Goal: Task Accomplishment & Management: Manage account settings

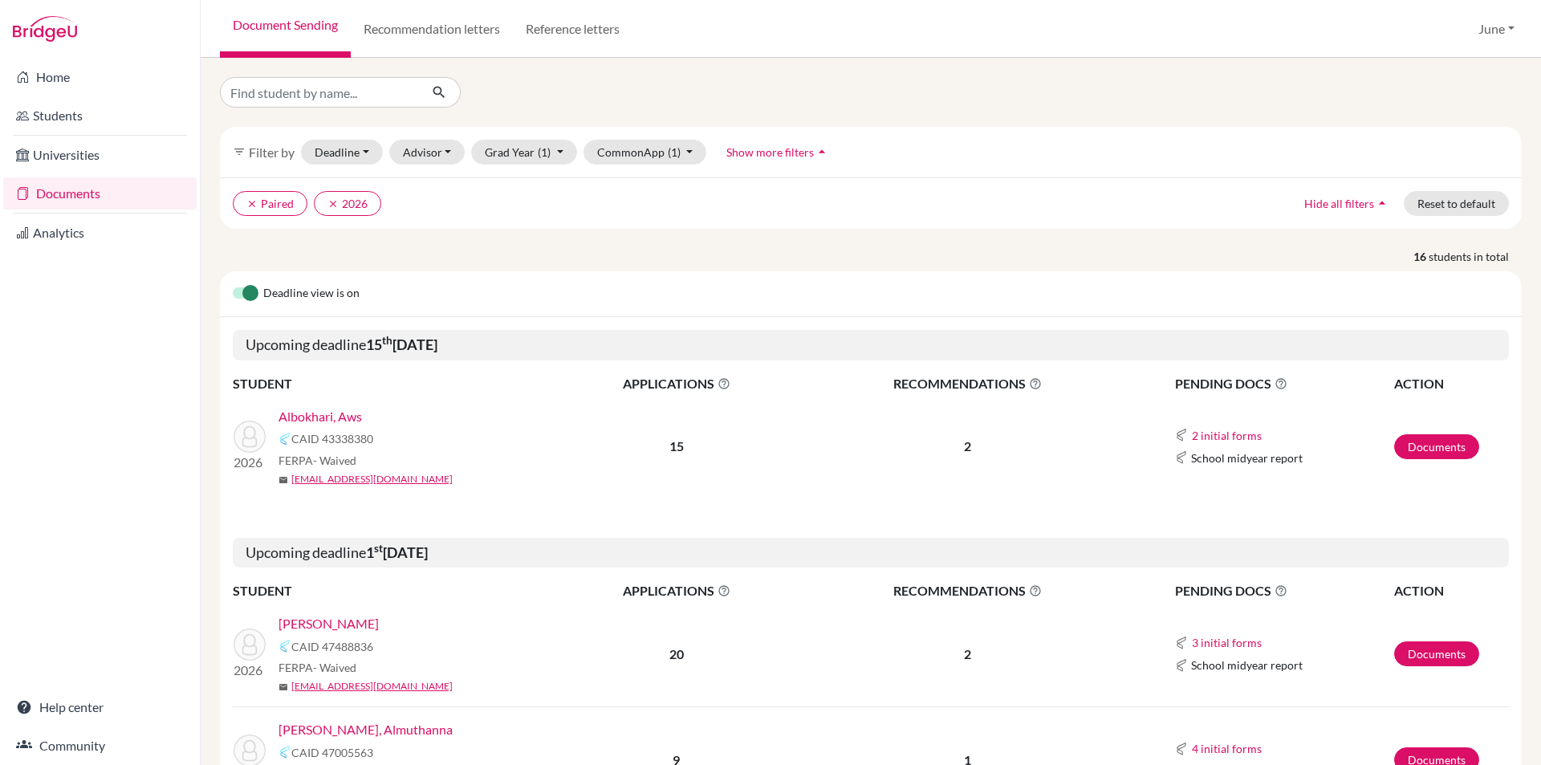
click at [83, 193] on link "Documents" at bounding box center [99, 193] width 193 height 32
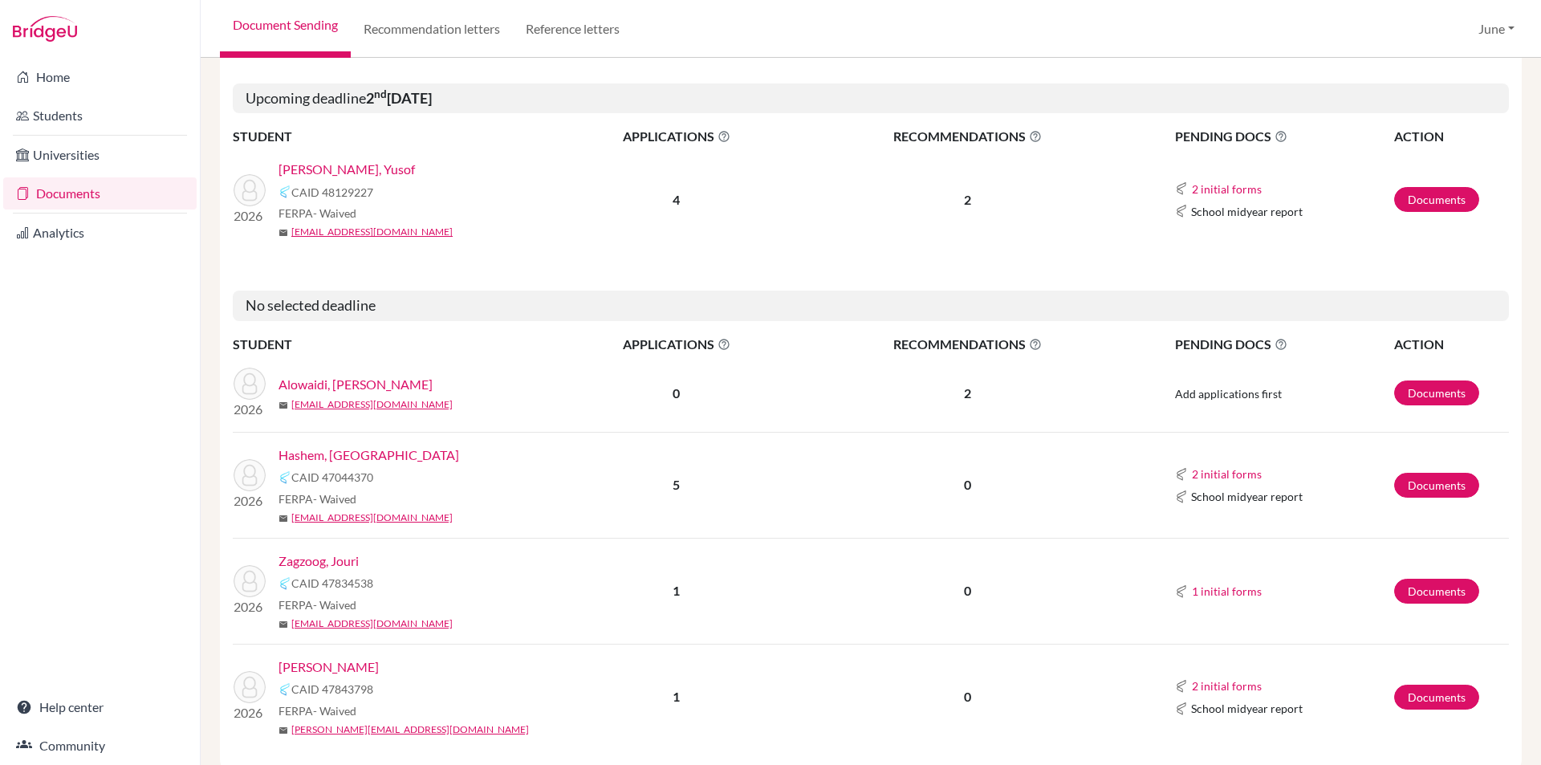
scroll to position [1765, 0]
click at [338, 374] on link "Alowaidi, [PERSON_NAME]" at bounding box center [355, 383] width 154 height 19
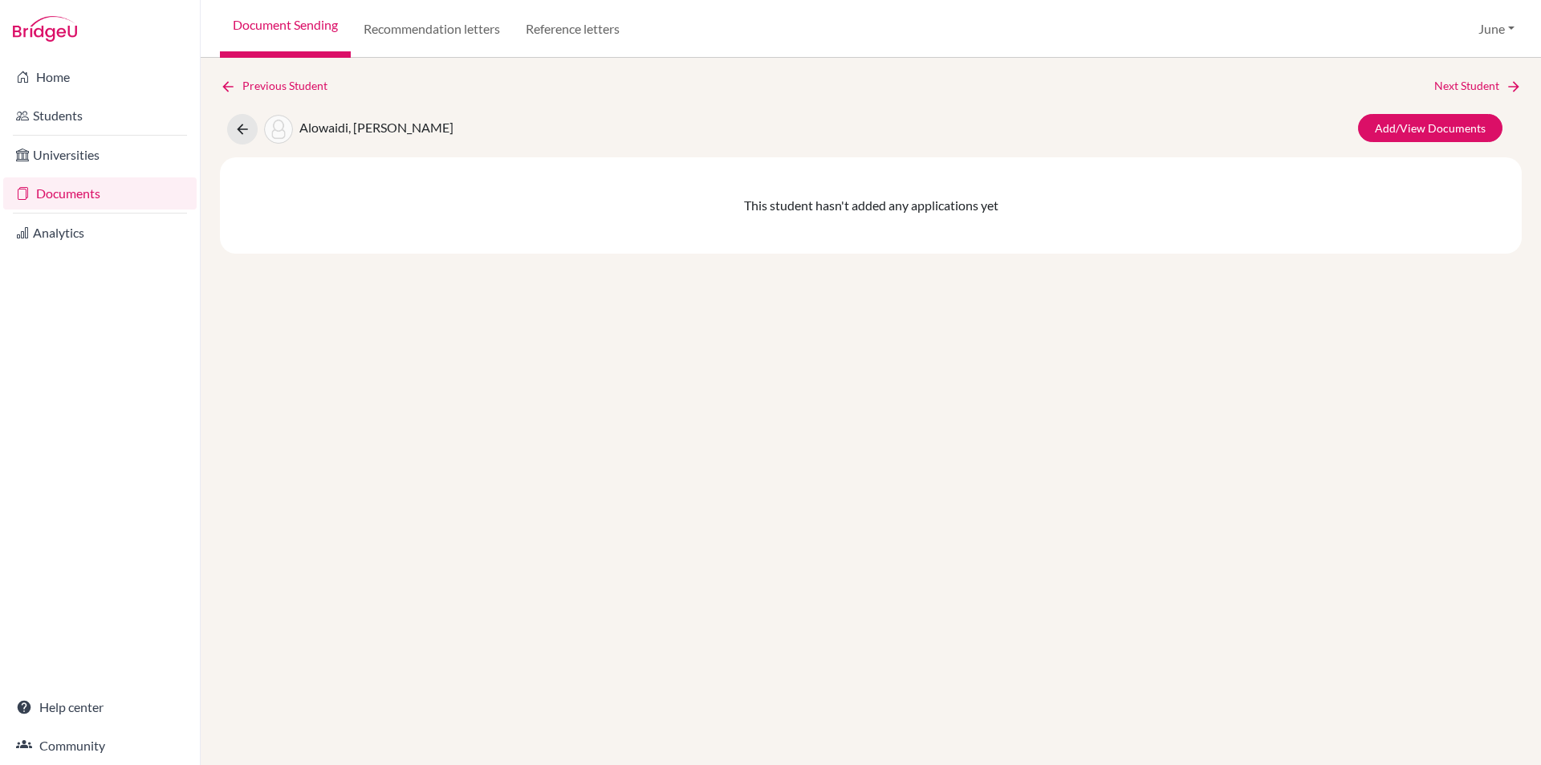
click at [62, 197] on link "Documents" at bounding box center [99, 193] width 193 height 32
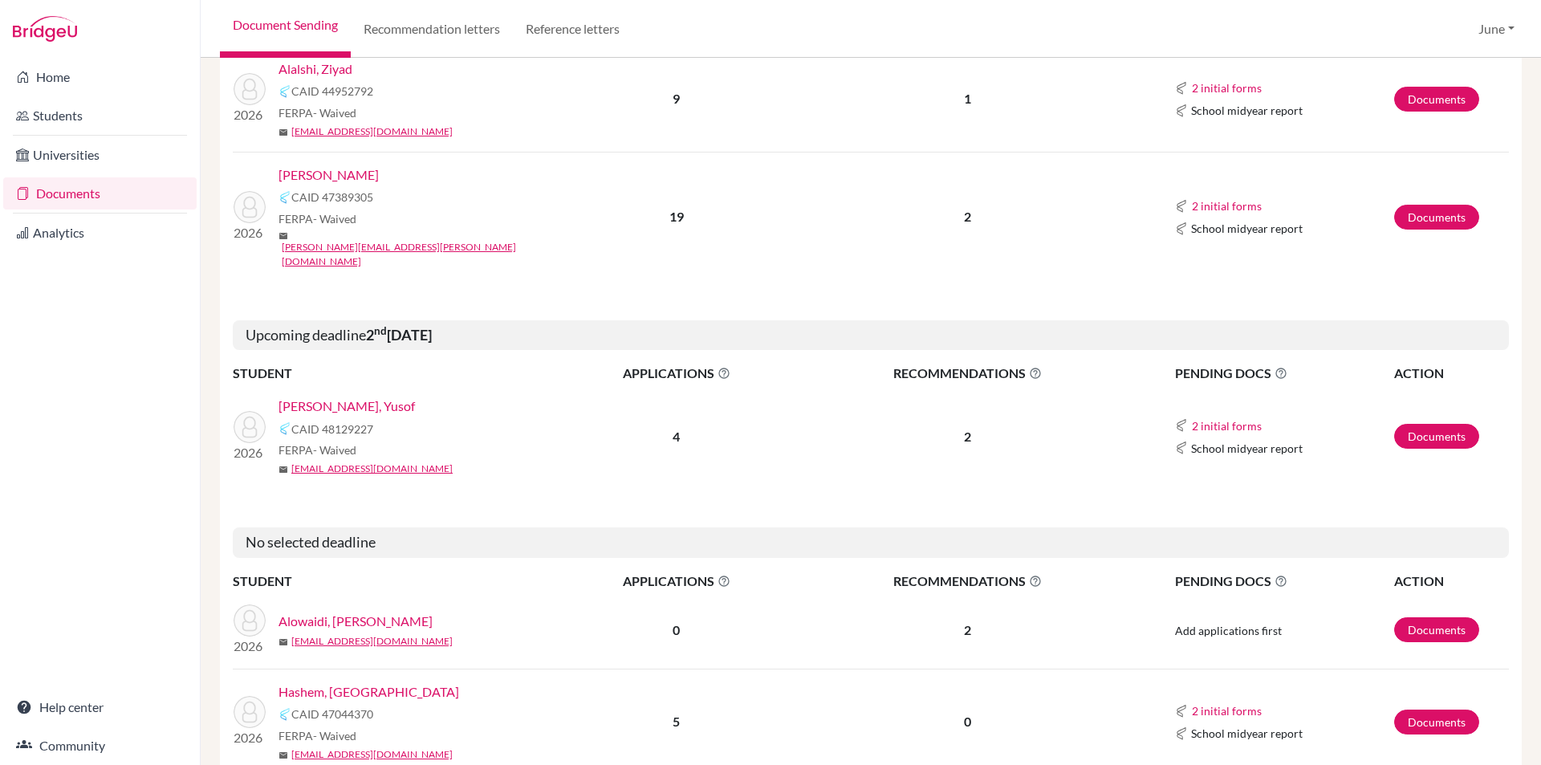
scroll to position [1364, 0]
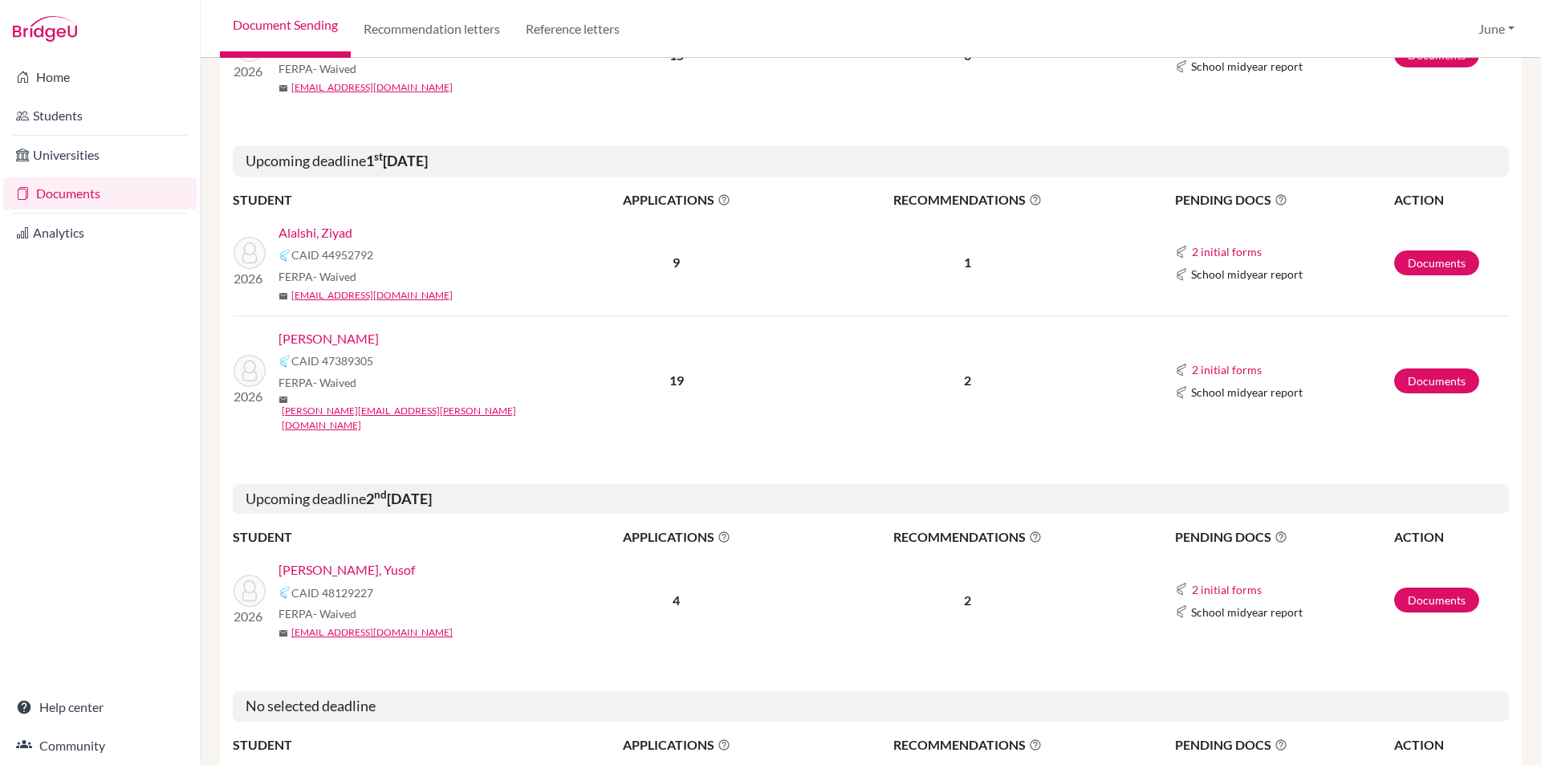
click at [349, 329] on link "Bawazeer, Mohammed" at bounding box center [328, 338] width 100 height 19
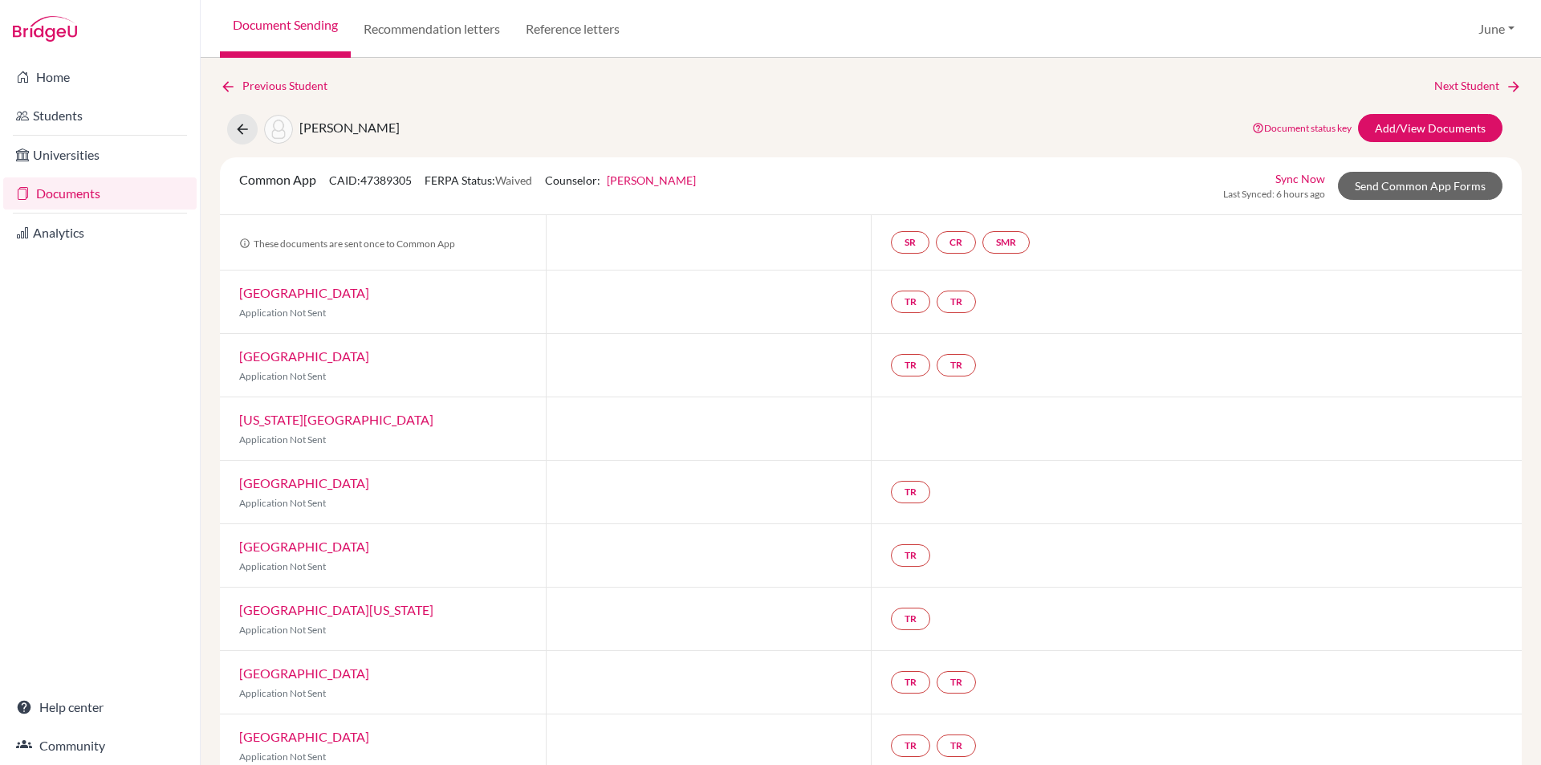
click at [83, 193] on link "Documents" at bounding box center [99, 193] width 193 height 32
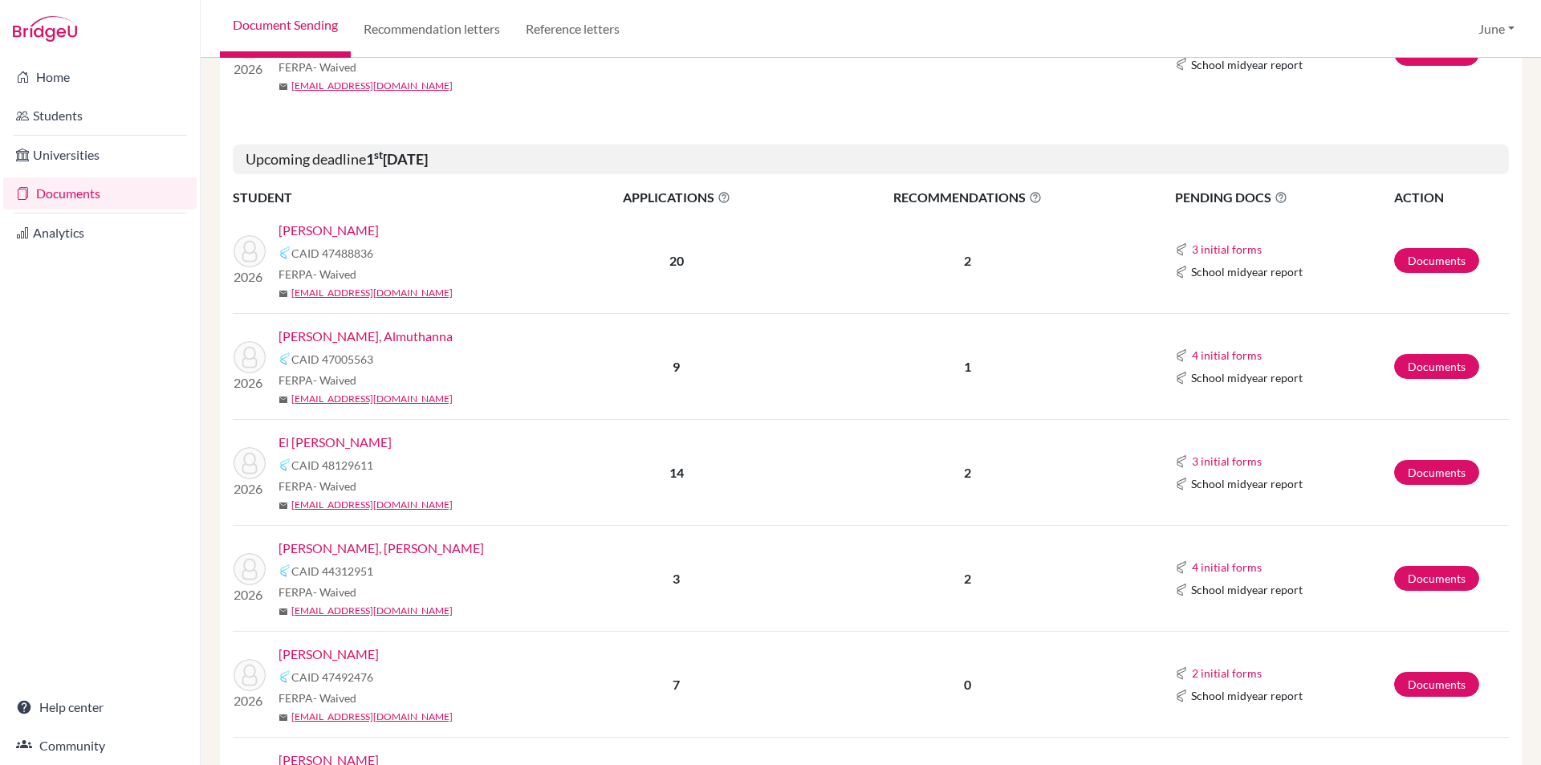
scroll to position [481, 0]
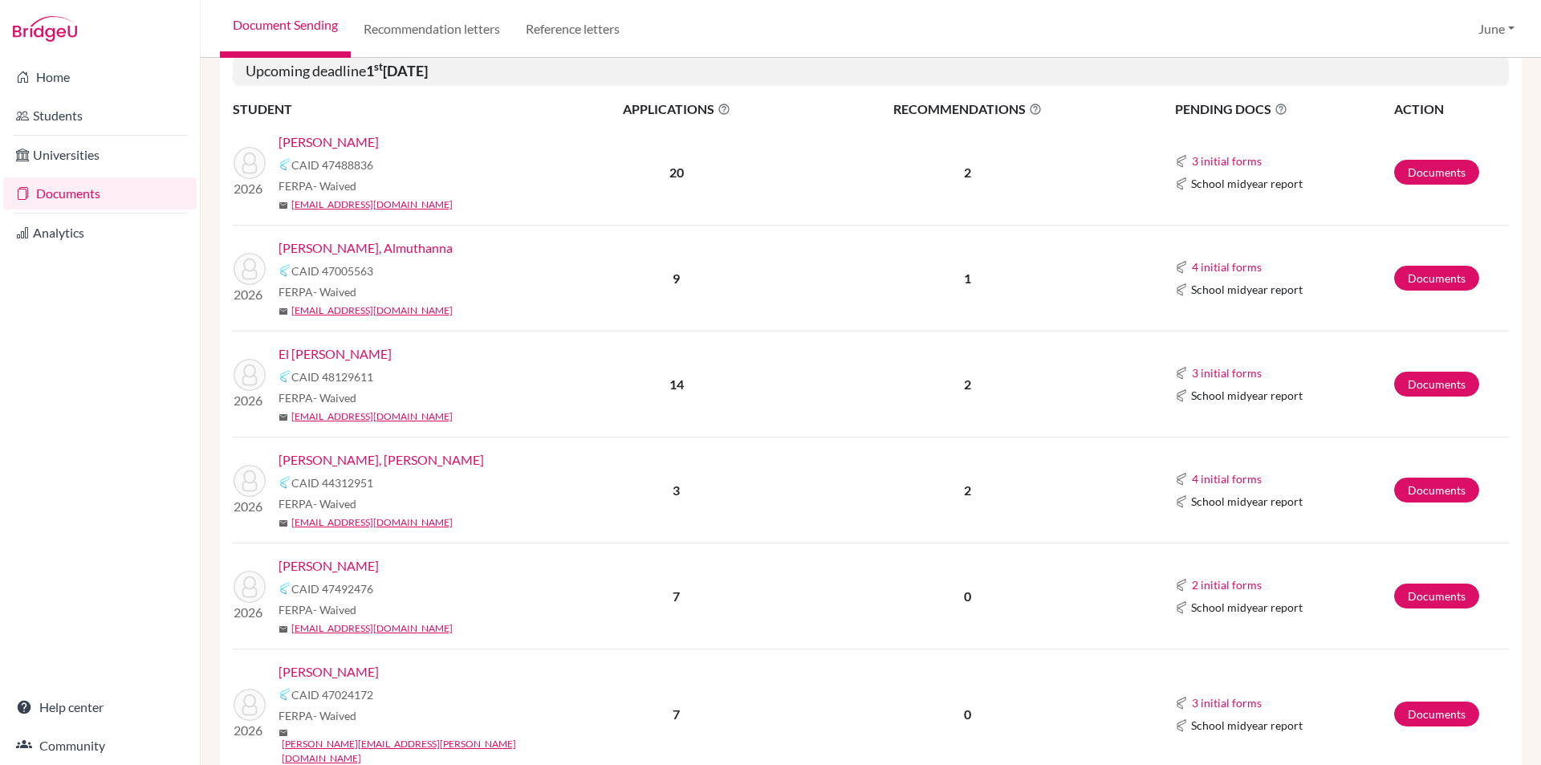
click at [310, 347] on link "El [PERSON_NAME]" at bounding box center [334, 353] width 113 height 19
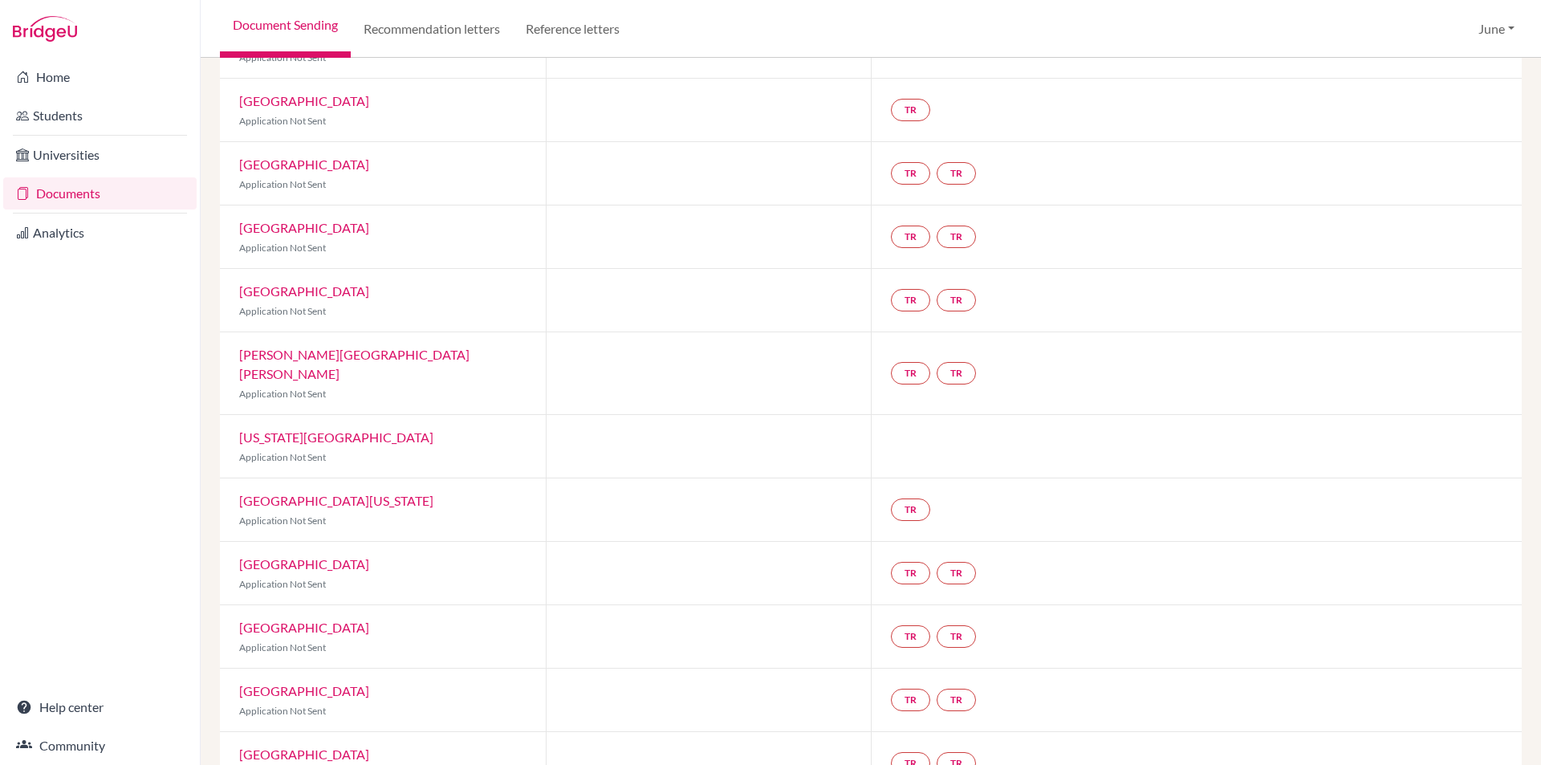
scroll to position [321, 0]
click at [70, 196] on link "Documents" at bounding box center [99, 193] width 193 height 32
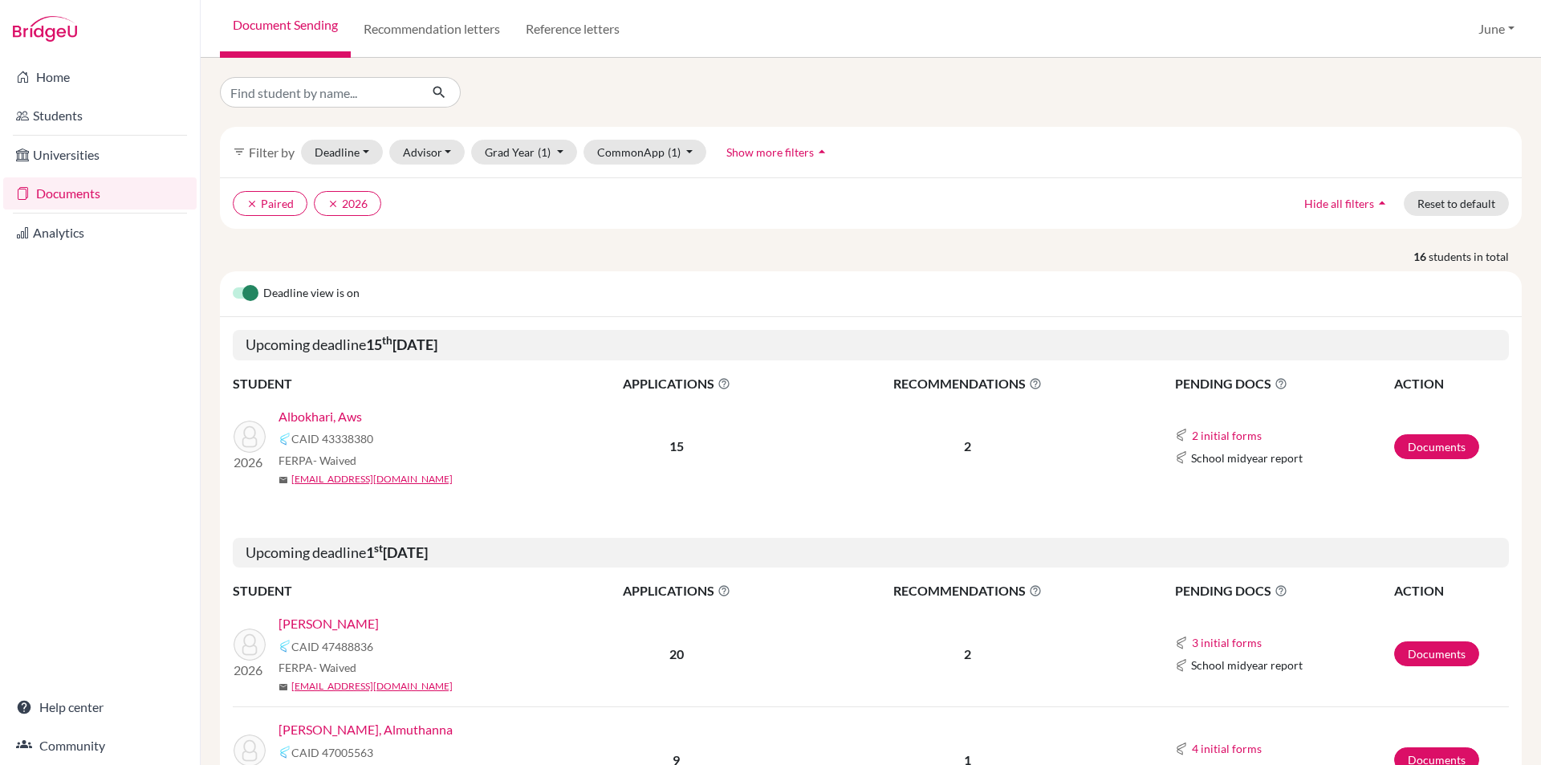
click at [329, 416] on link "Albokhari, Aws" at bounding box center [319, 416] width 83 height 19
